Goal: Task Accomplishment & Management: Manage account settings

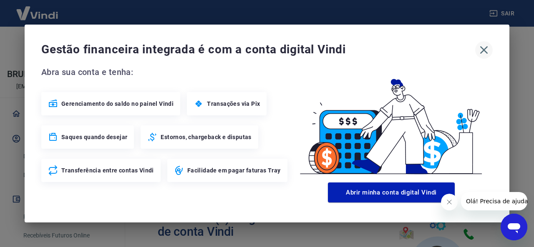
click at [487, 50] on icon "button" at bounding box center [483, 49] width 13 height 13
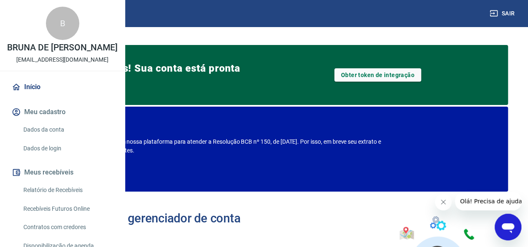
scroll to position [42, 0]
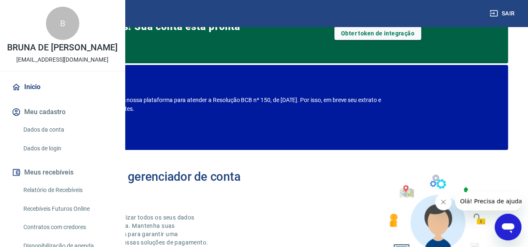
click at [63, 121] on button "Meu cadastro" at bounding box center [62, 112] width 105 height 18
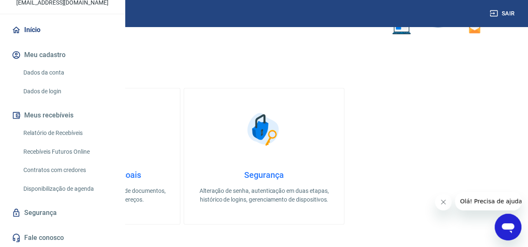
scroll to position [292, 0]
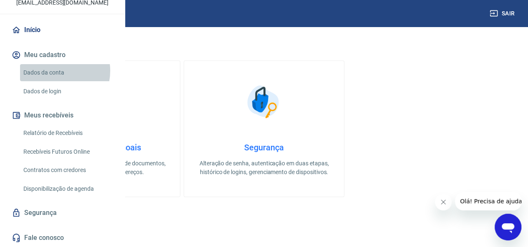
click at [55, 71] on link "Dados da conta" at bounding box center [67, 72] width 95 height 17
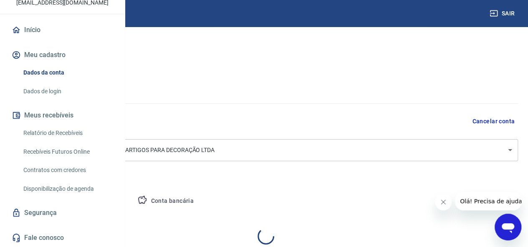
select select "SP"
select select "business"
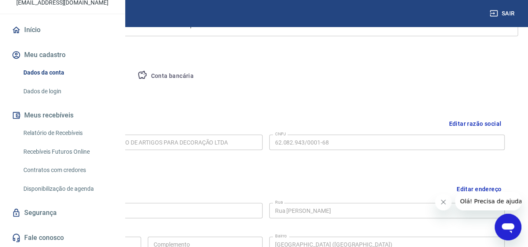
scroll to position [167, 0]
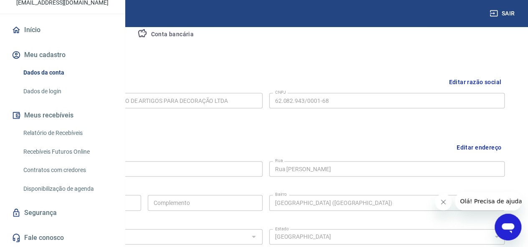
click at [131, 35] on button "Pessoa titular" at bounding box center [98, 35] width 66 height 20
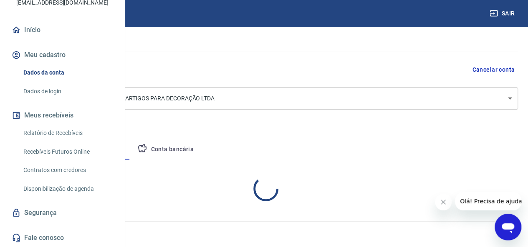
scroll to position [86, 0]
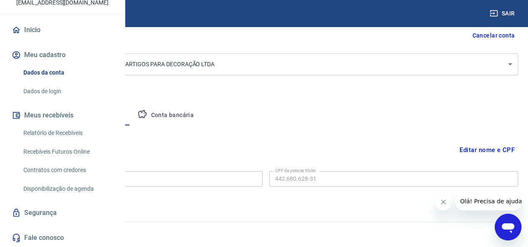
click at [200, 111] on button "Conta bancária" at bounding box center [166, 116] width 70 height 20
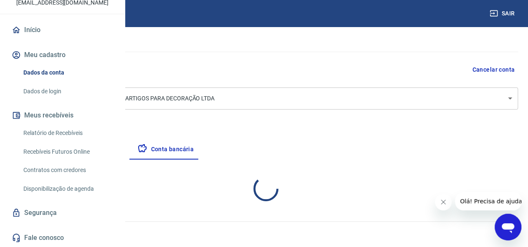
select select "1"
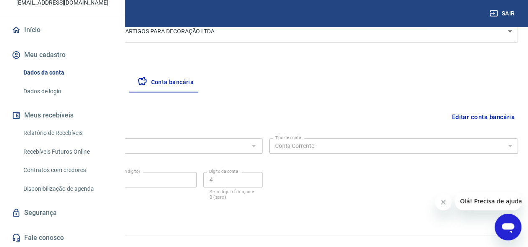
scroll to position [132, 0]
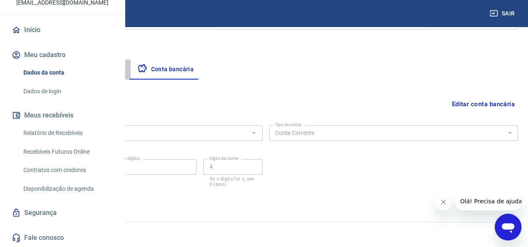
click at [131, 71] on button "Pessoa titular" at bounding box center [98, 70] width 66 height 20
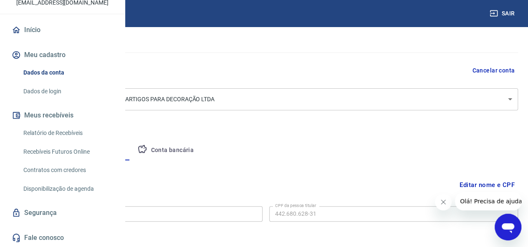
scroll to position [86, 0]
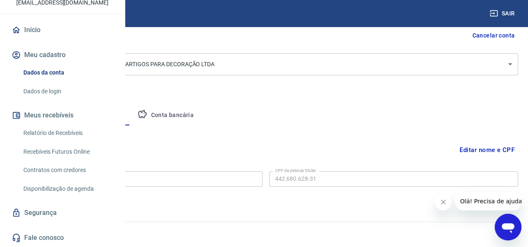
click at [65, 113] on button "Empresa" at bounding box center [38, 116] width 51 height 20
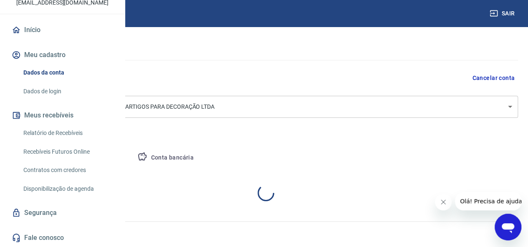
select select "SP"
select select "business"
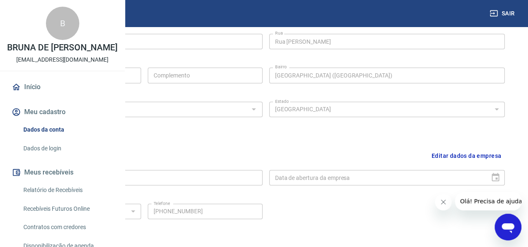
scroll to position [0, 0]
click at [43, 15] on img at bounding box center [37, 12] width 54 height 25
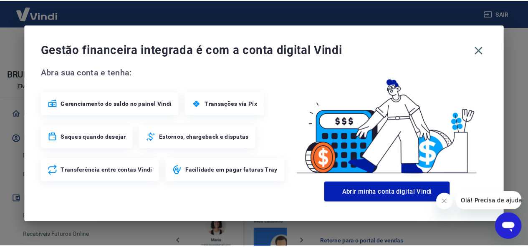
scroll to position [363, 0]
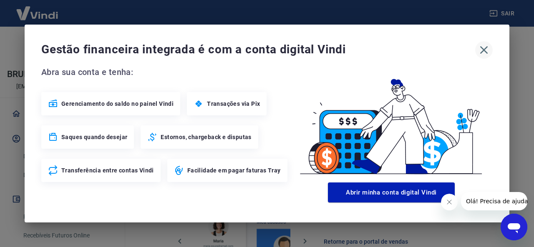
click at [481, 50] on icon "button" at bounding box center [483, 49] width 13 height 13
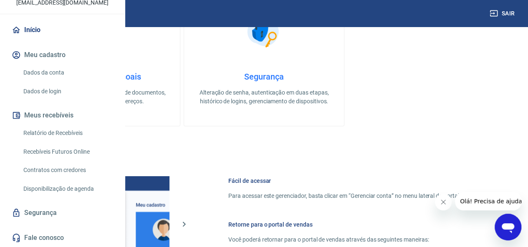
scroll to position [83, 0]
click at [57, 74] on link "Dados da conta" at bounding box center [67, 72] width 95 height 17
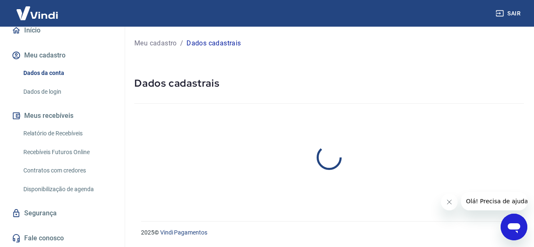
select select "SP"
select select "business"
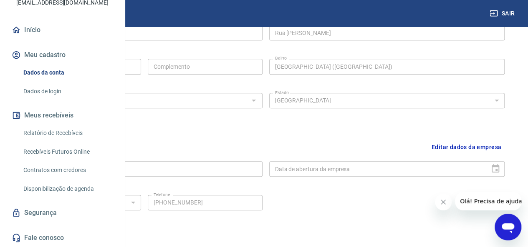
scroll to position [354, 0]
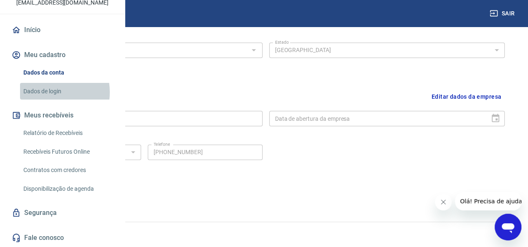
click at [43, 92] on link "Dados de login" at bounding box center [67, 91] width 95 height 17
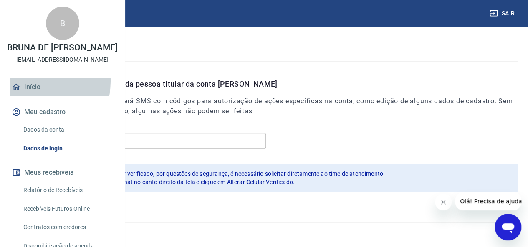
click at [30, 96] on link "Início" at bounding box center [62, 87] width 105 height 18
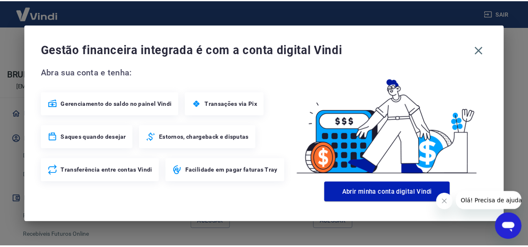
scroll to position [548, 0]
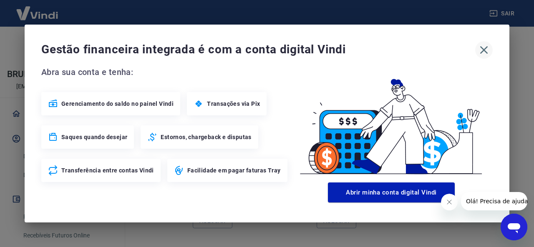
click at [480, 49] on icon "button" at bounding box center [483, 49] width 13 height 13
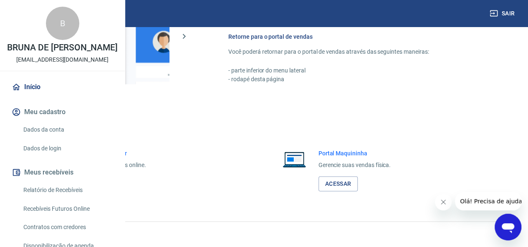
scroll to position [585, 0]
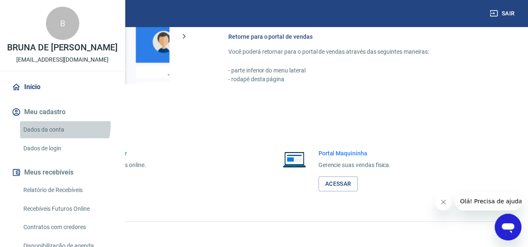
click at [60, 139] on link "Dados da conta" at bounding box center [67, 129] width 95 height 17
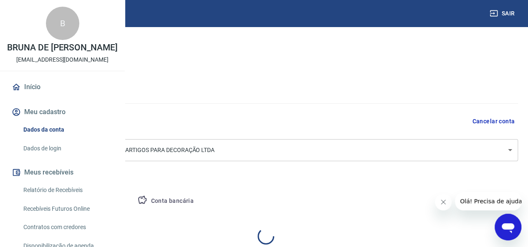
select select "SP"
select select "business"
click at [52, 40] on div "B" at bounding box center [62, 23] width 33 height 33
click at [43, 6] on img at bounding box center [37, 12] width 54 height 25
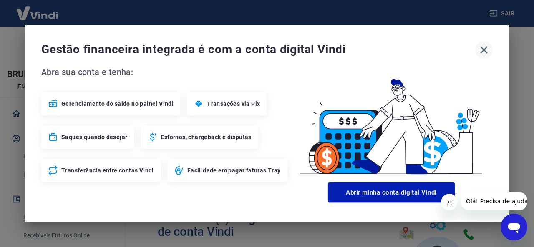
click at [481, 51] on icon "button" at bounding box center [483, 49] width 13 height 13
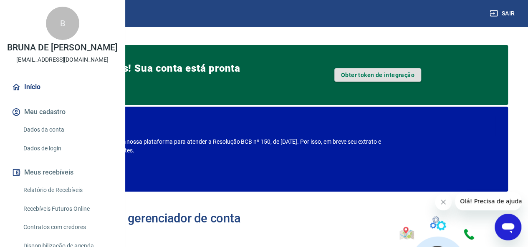
click at [388, 74] on link "Obter token de integração" at bounding box center [377, 74] width 87 height 13
